Goal: Task Accomplishment & Management: Manage account settings

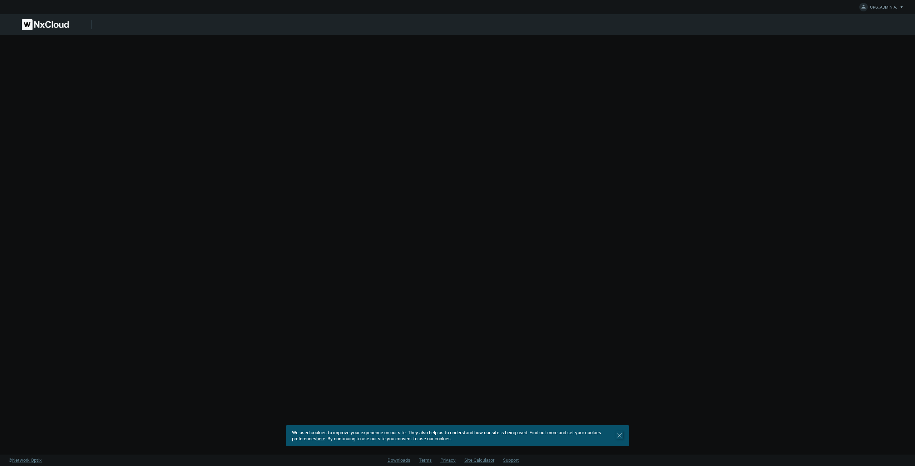
click at [620, 436] on icon ".st0 { stroke : #698796; } Close" at bounding box center [619, 435] width 7 height 7
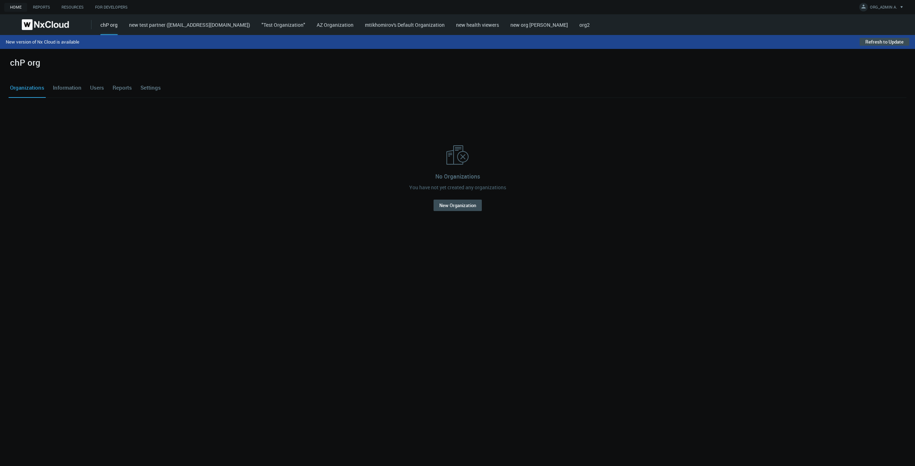
click at [353, 25] on link "AZ Organization" at bounding box center [335, 24] width 37 height 7
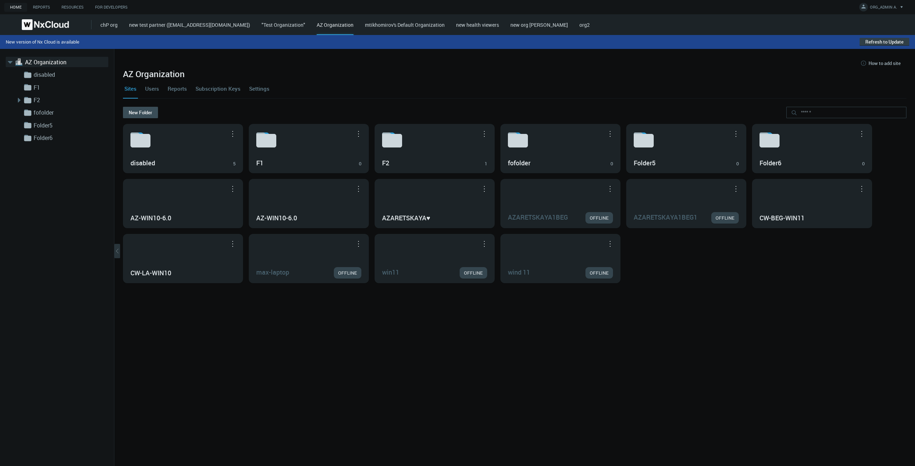
click at [870, 41] on button "Refresh to Update" at bounding box center [884, 42] width 50 height 8
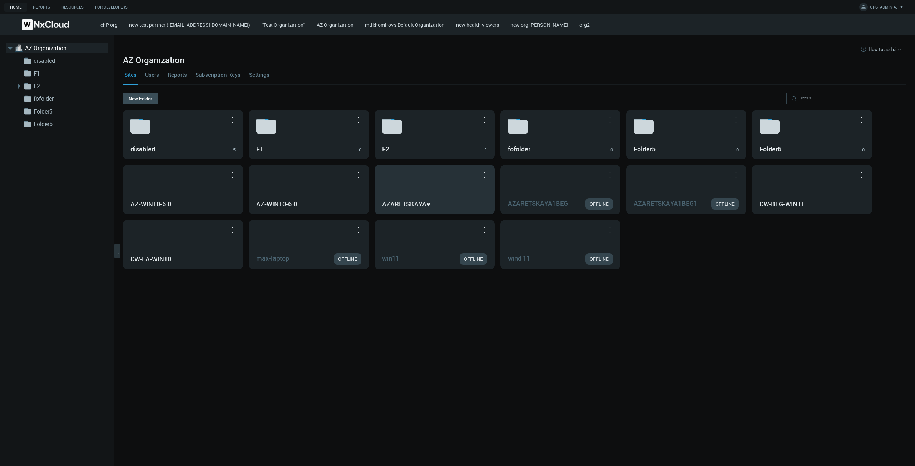
click at [395, 200] on div "AZARETSKAYA♥" at bounding box center [434, 204] width 105 height 12
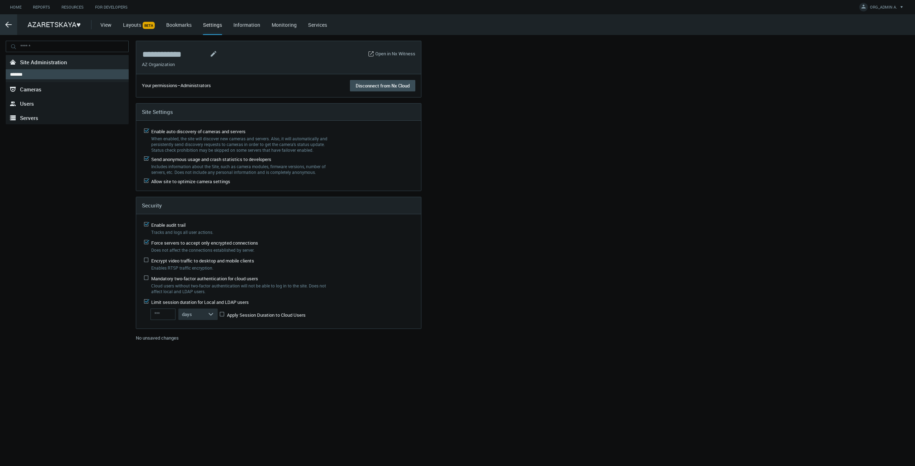
click at [10, 25] on line at bounding box center [9, 25] width 6 height 0
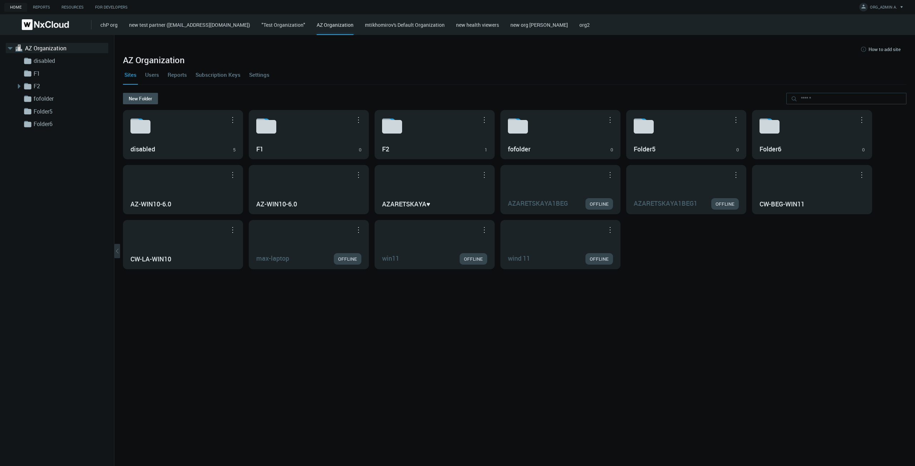
click at [255, 75] on link "Settings" at bounding box center [259, 74] width 23 height 19
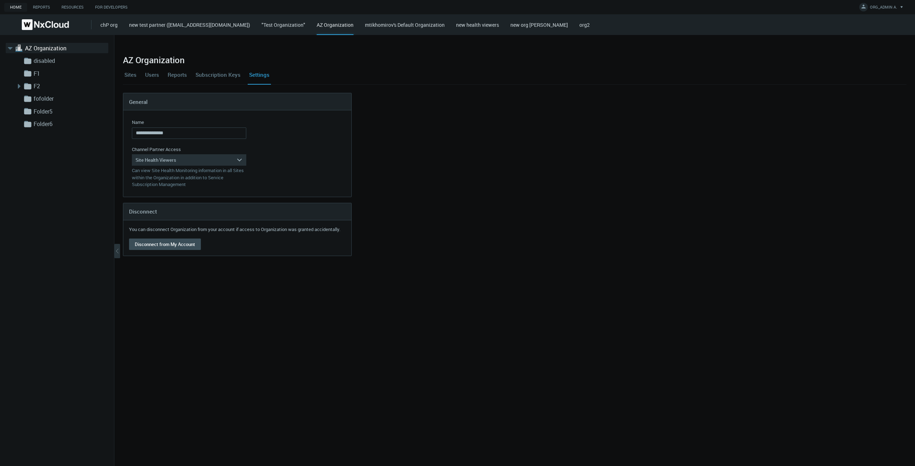
click at [155, 76] on link "Users" at bounding box center [152, 74] width 17 height 19
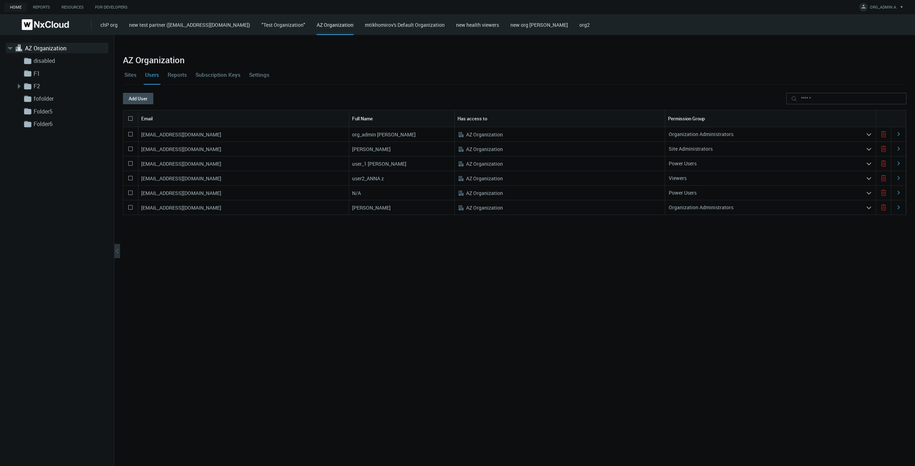
click at [765, 164] on div "Power Users" at bounding box center [765, 163] width 200 height 11
click at [699, 161] on div "Power Users" at bounding box center [765, 163] width 200 height 11
click at [708, 226] on div "[EMAIL_ADDRESS][DOMAIN_NAME] org_admin [PERSON_NAME] .st0{fill:#A3B8C2;fill-rul…" at bounding box center [514, 286] width 783 height 319
click at [692, 147] on nx-search-highlight "Site Administrators" at bounding box center [690, 148] width 44 height 7
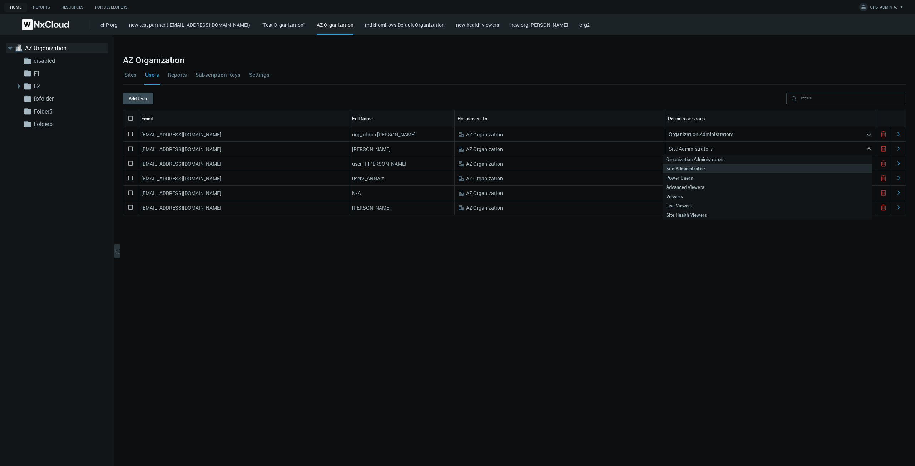
click at [760, 291] on div "[EMAIL_ADDRESS][DOMAIN_NAME] org_admin [PERSON_NAME] .st0{fill:#A3B8C2;fill-rul…" at bounding box center [514, 286] width 783 height 319
